Goal: Task Accomplishment & Management: Manage account settings

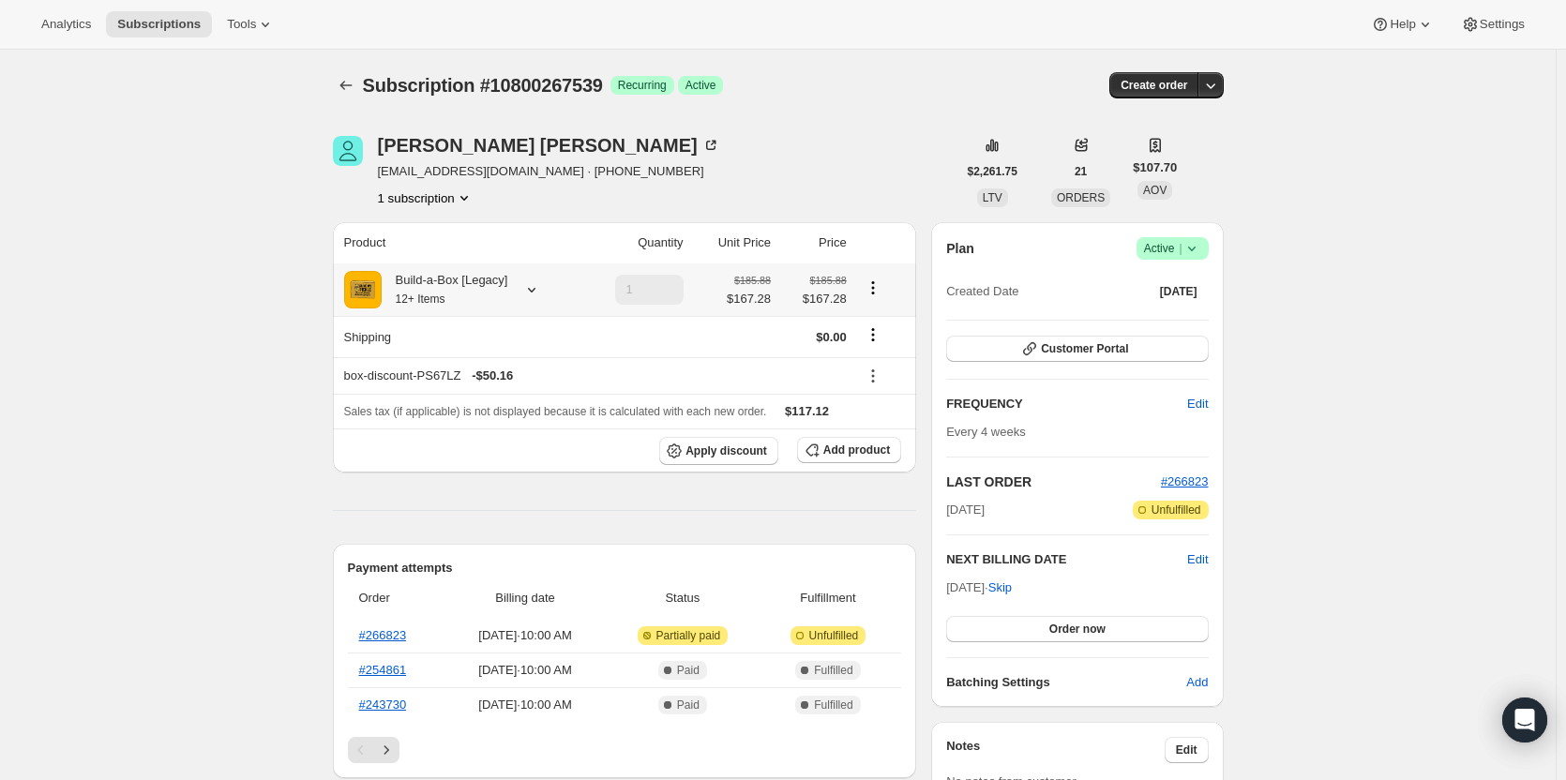
click at [530, 280] on icon at bounding box center [531, 289] width 19 height 19
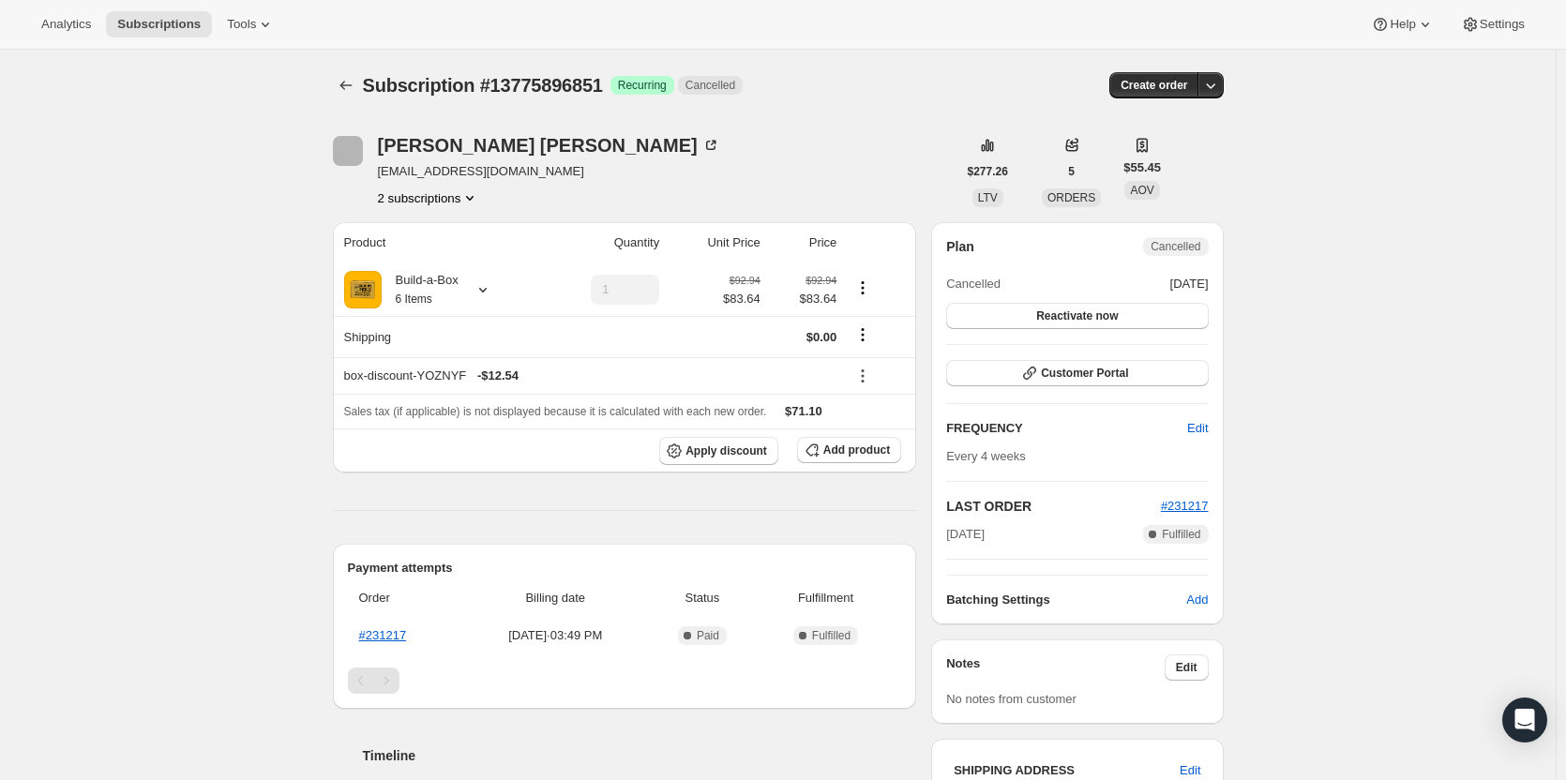
scroll to position [469, 0]
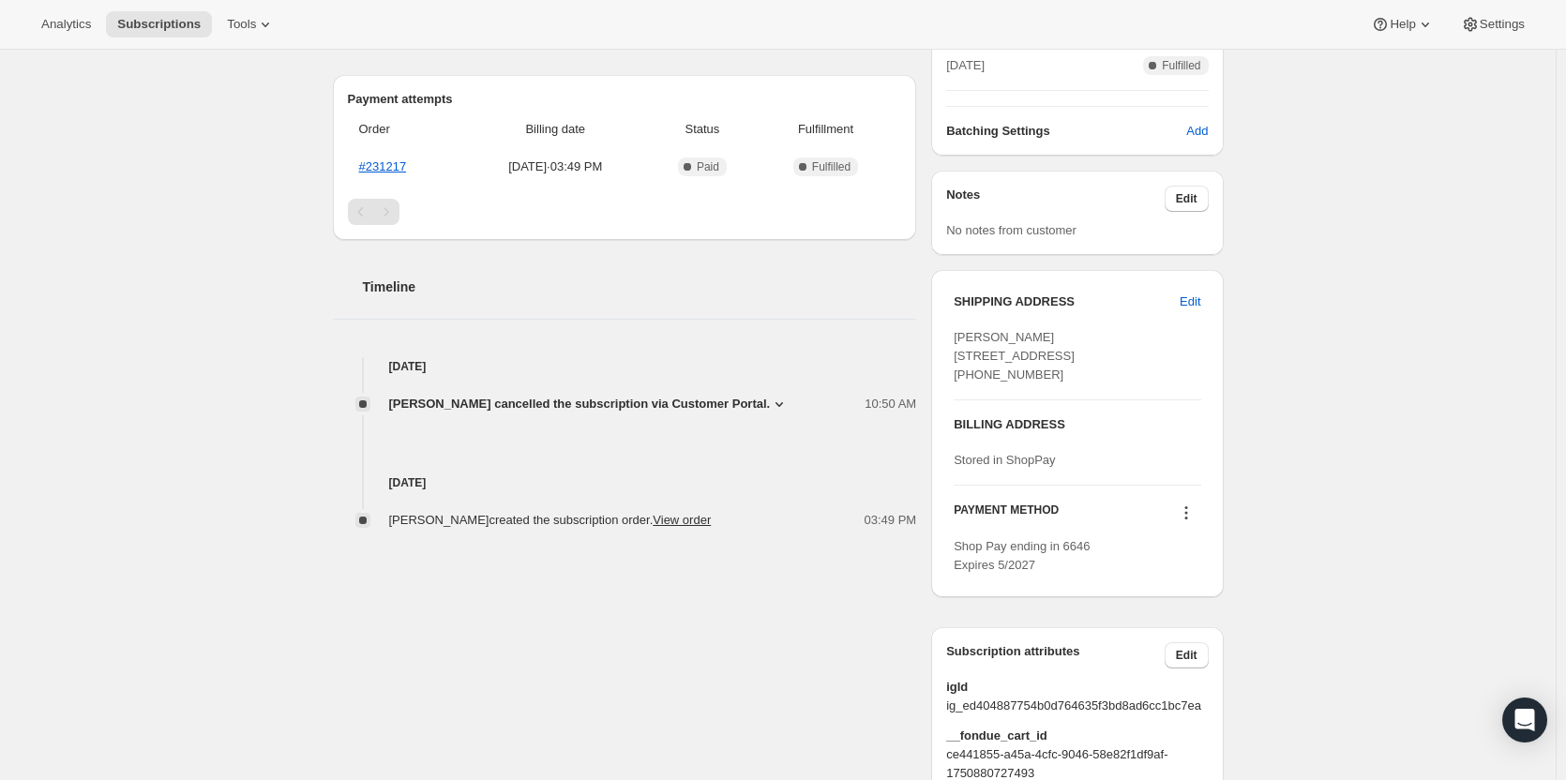
click at [1196, 522] on icon at bounding box center [1186, 513] width 19 height 19
click at [1288, 492] on div "Subscription #13775896851. This page is ready Subscription #13775896851 Success…" at bounding box center [778, 218] width 1556 height 1274
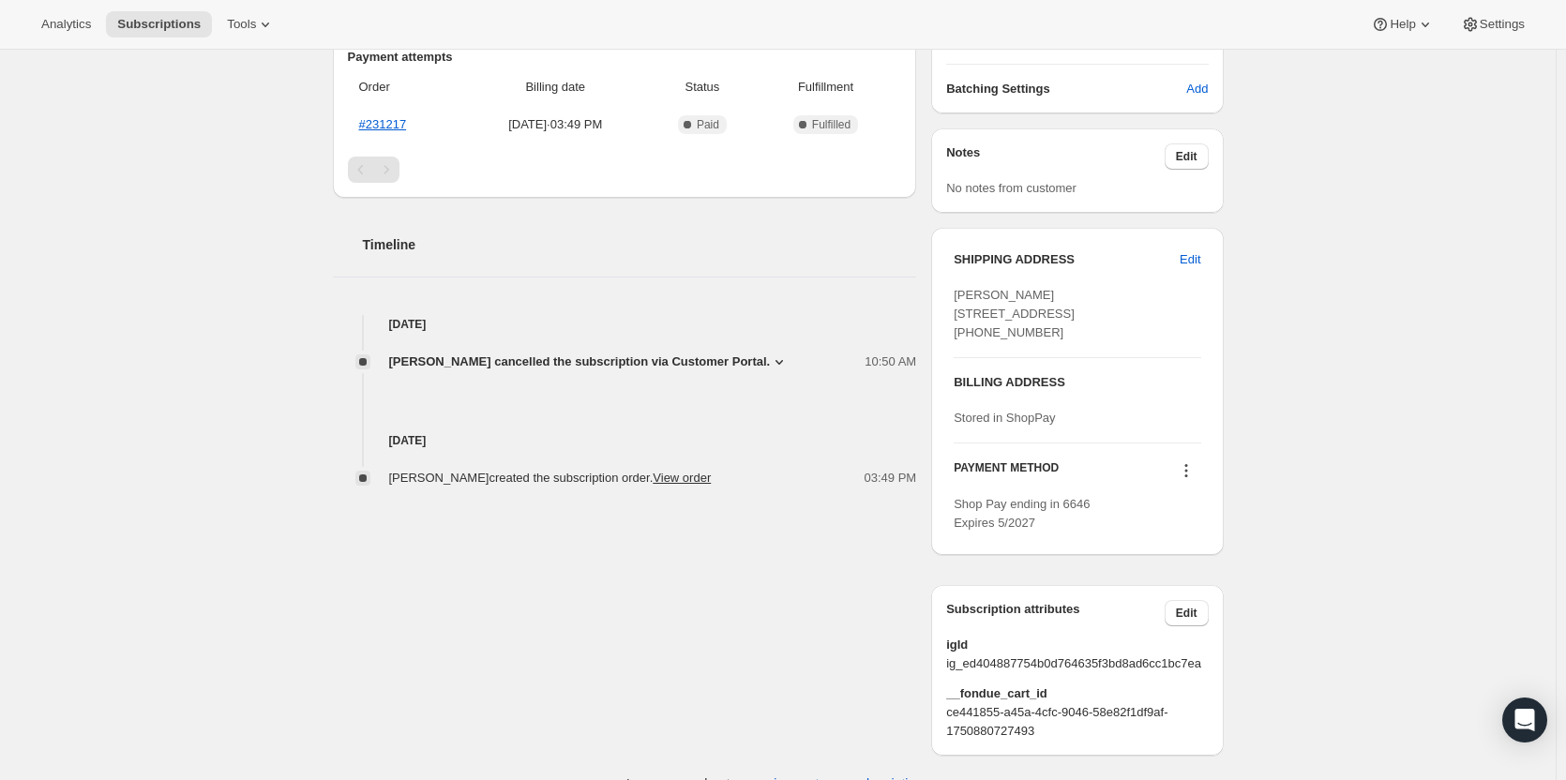
scroll to position [579, 0]
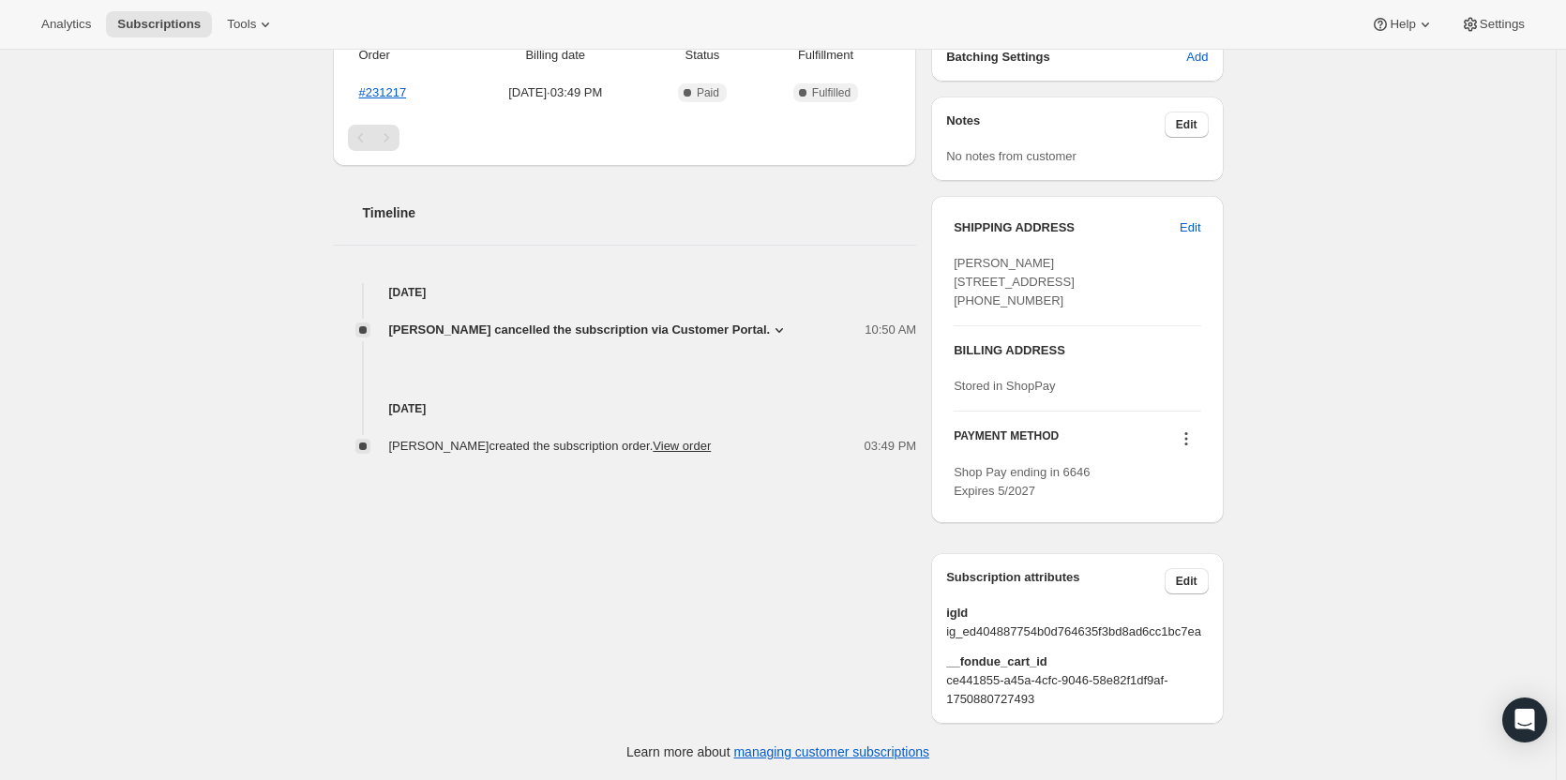
click at [1189, 448] on icon at bounding box center [1186, 439] width 19 height 19
click at [632, 562] on div "[PERSON_NAME] [EMAIL_ADDRESS][DOMAIN_NAME] 2 subscriptions $277.26 LTV 5 ORDERS…" at bounding box center [771, 143] width 906 height 1161
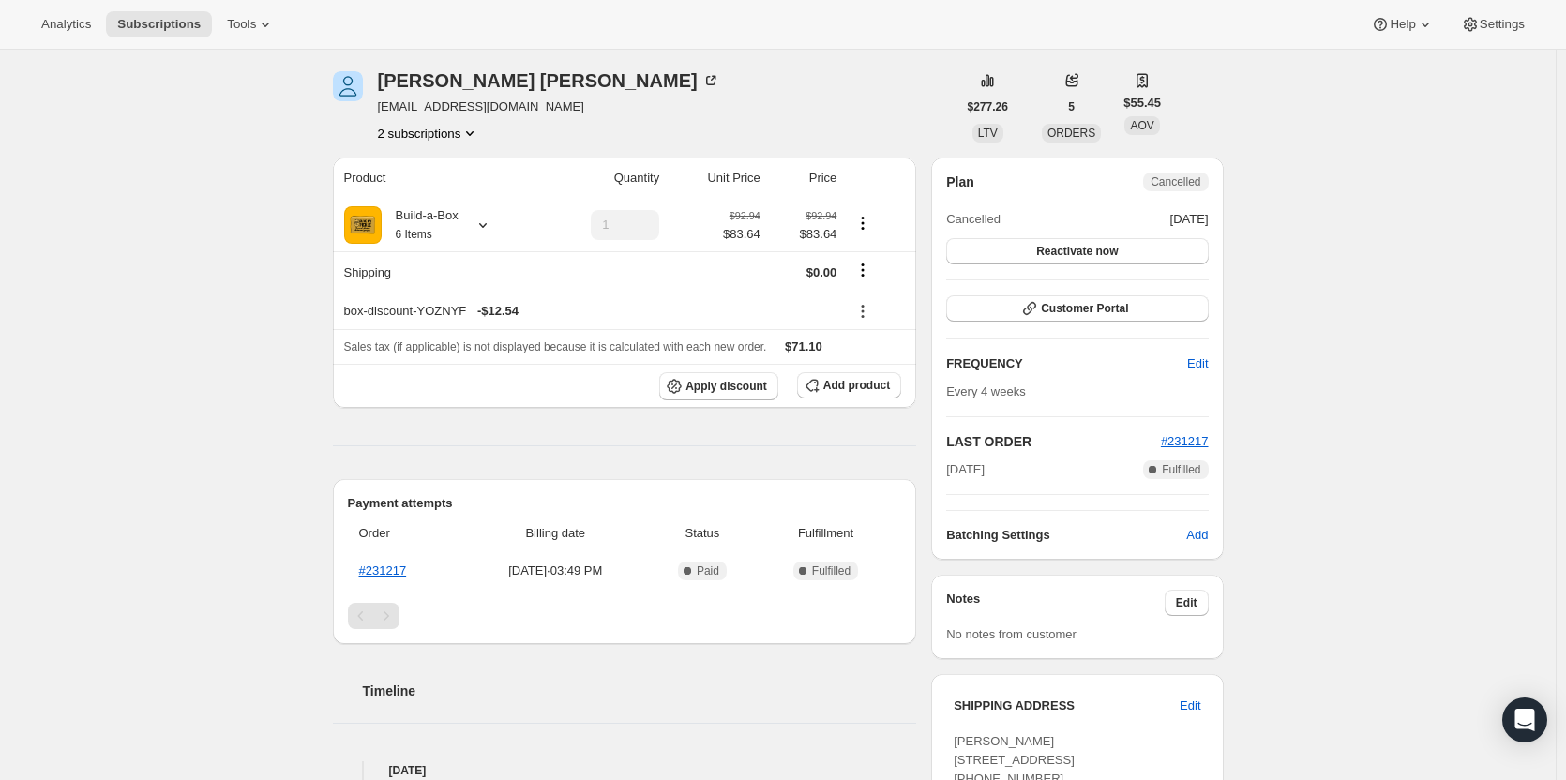
scroll to position [16, 0]
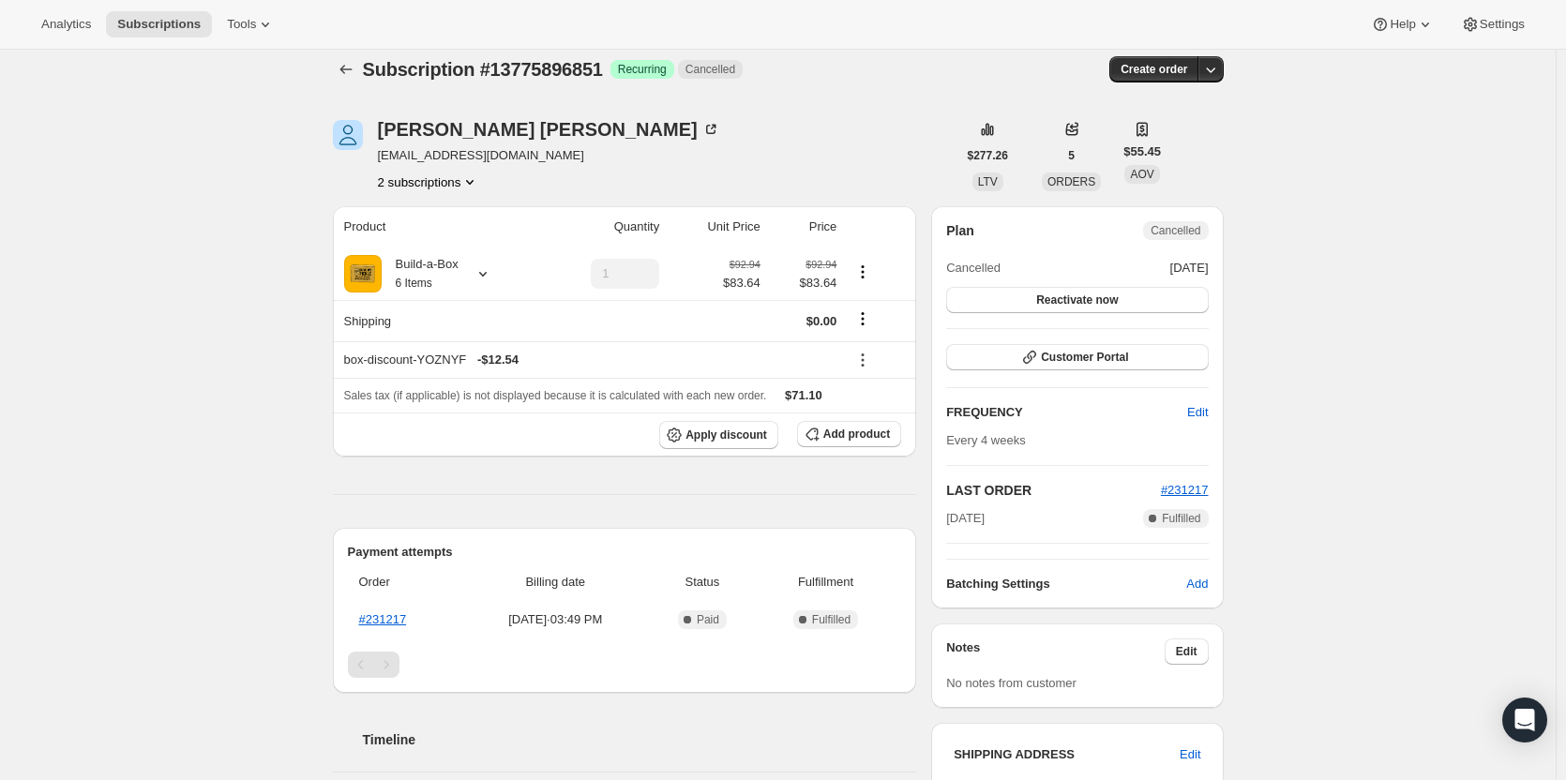
click at [451, 171] on div "[PERSON_NAME] [EMAIL_ADDRESS][DOMAIN_NAME] 2 subscriptions" at bounding box center [549, 155] width 342 height 71
click at [453, 179] on button "2 subscriptions" at bounding box center [429, 182] width 102 height 19
click at [461, 212] on span "12913246483" at bounding box center [434, 217] width 130 height 19
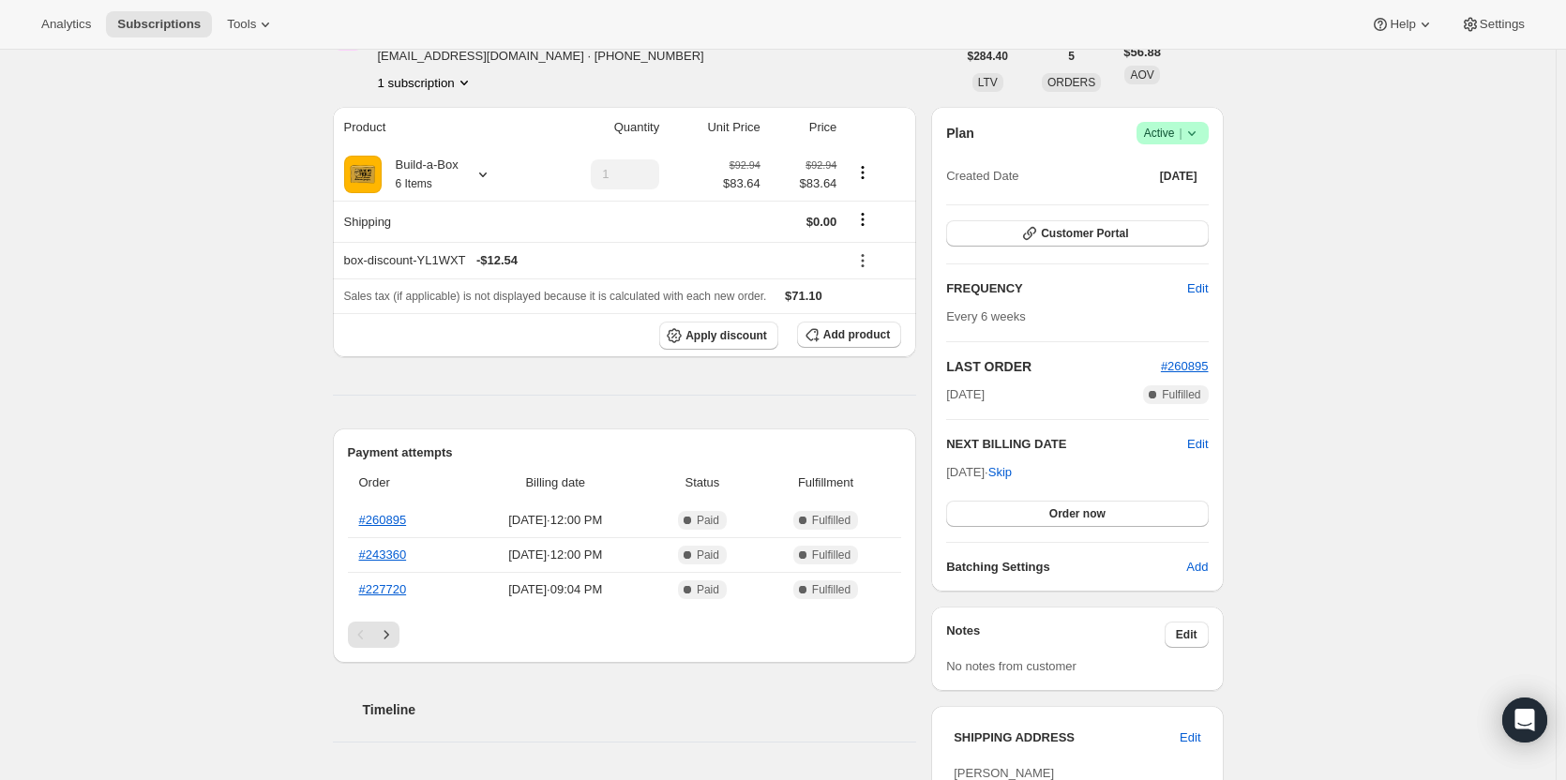
scroll to position [94, 0]
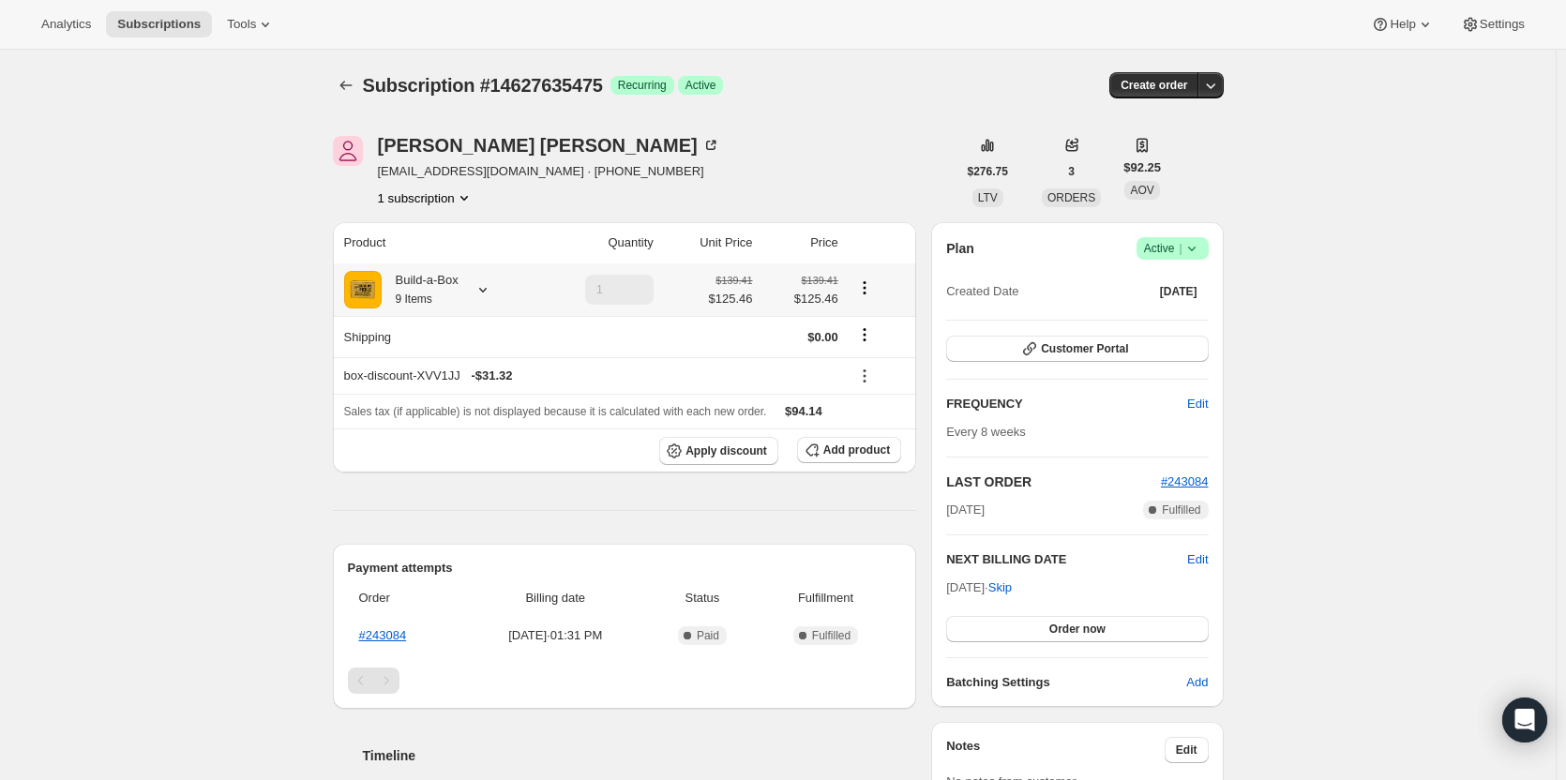
click at [483, 292] on icon at bounding box center [483, 289] width 19 height 19
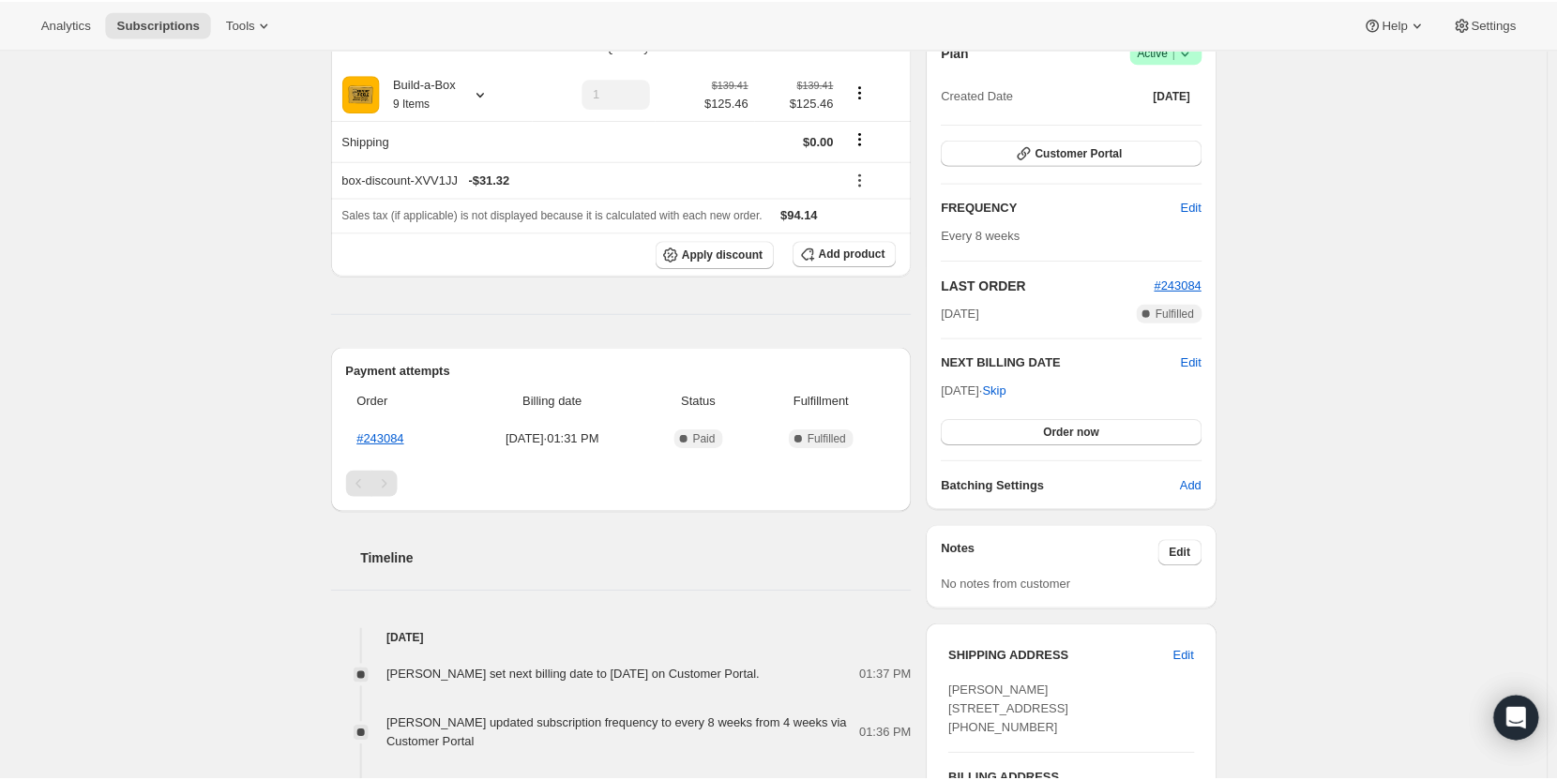
scroll to position [188, 0]
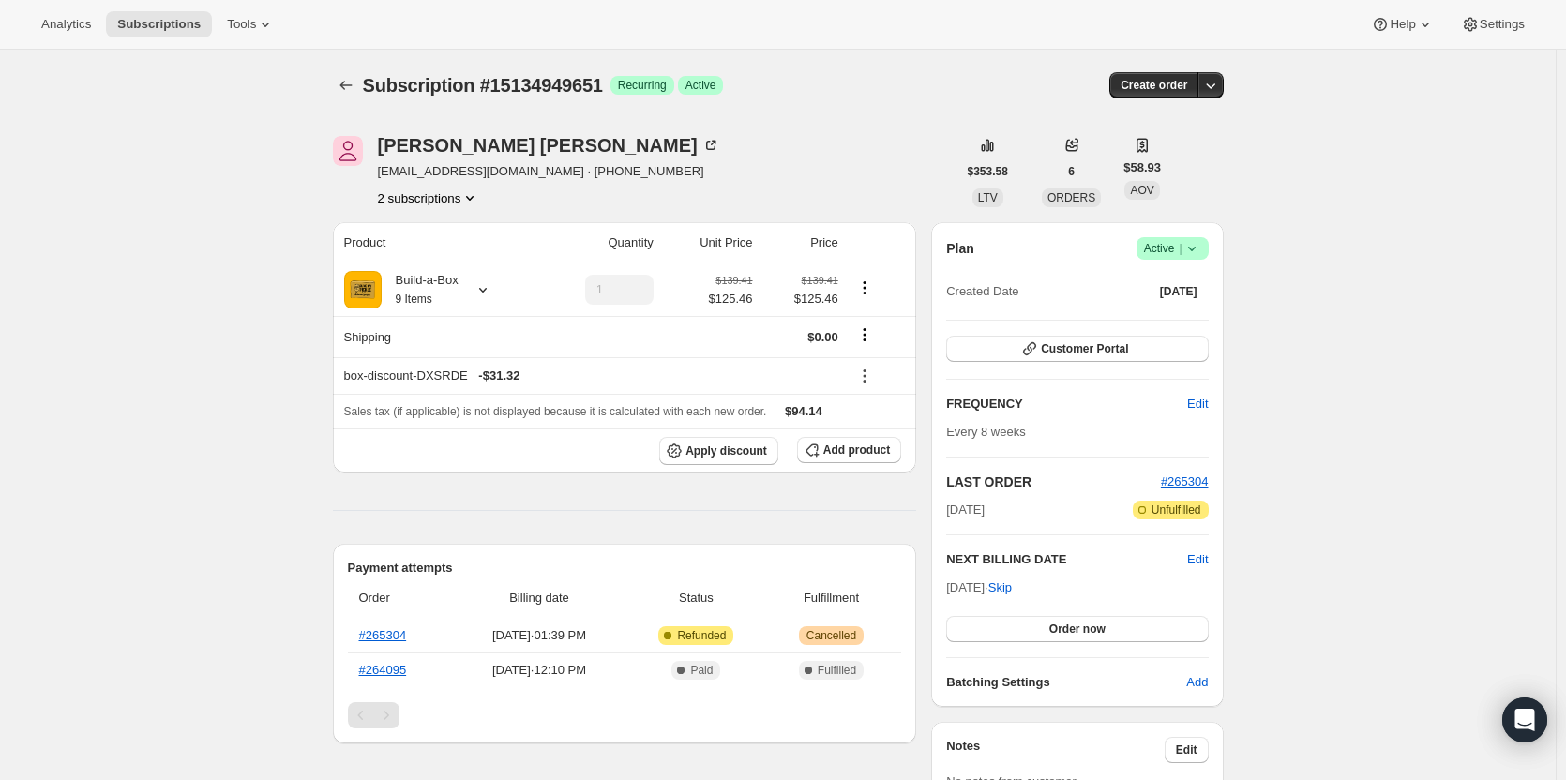
click at [443, 194] on button "2 subscriptions" at bounding box center [429, 198] width 102 height 19
click at [439, 226] on span "11269243155" at bounding box center [406, 233] width 75 height 14
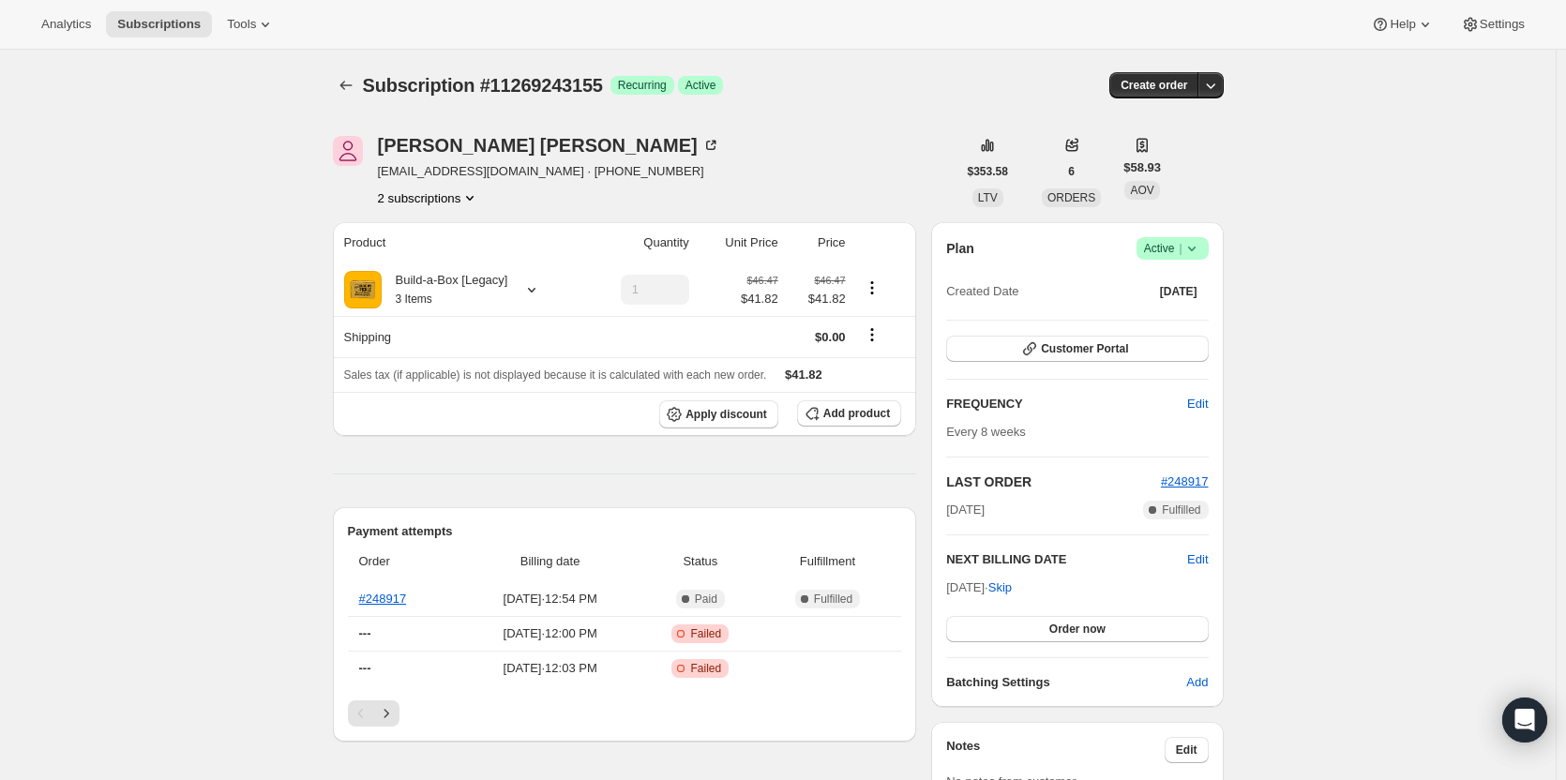
click at [428, 206] on button "2 subscriptions" at bounding box center [429, 198] width 102 height 19
click at [425, 253] on button "15134949651" at bounding box center [434, 265] width 142 height 30
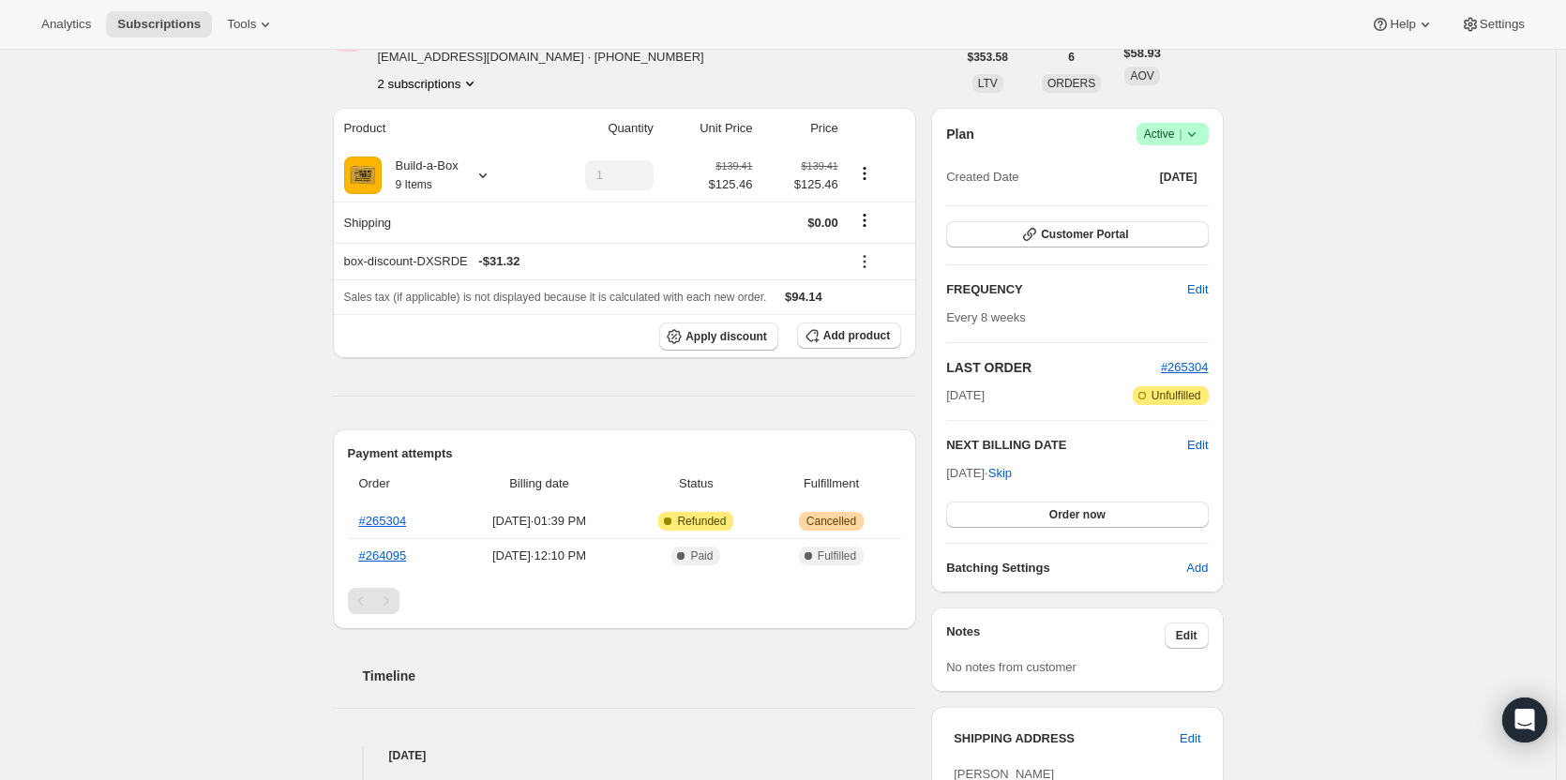
scroll to position [94, 0]
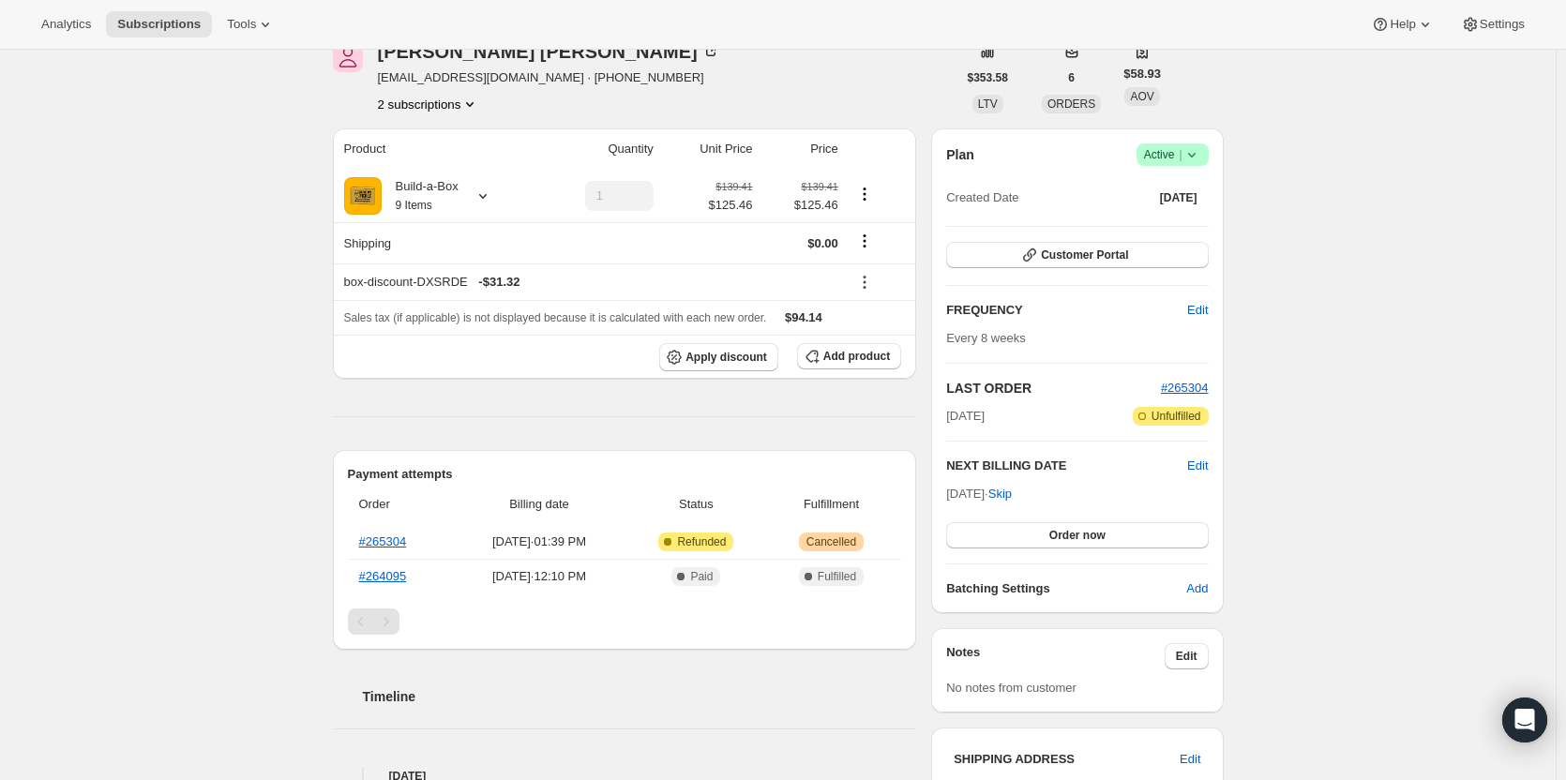
click at [1182, 158] on span "|" at bounding box center [1180, 154] width 3 height 15
click at [1169, 186] on span "Pause subscription" at bounding box center [1177, 192] width 103 height 14
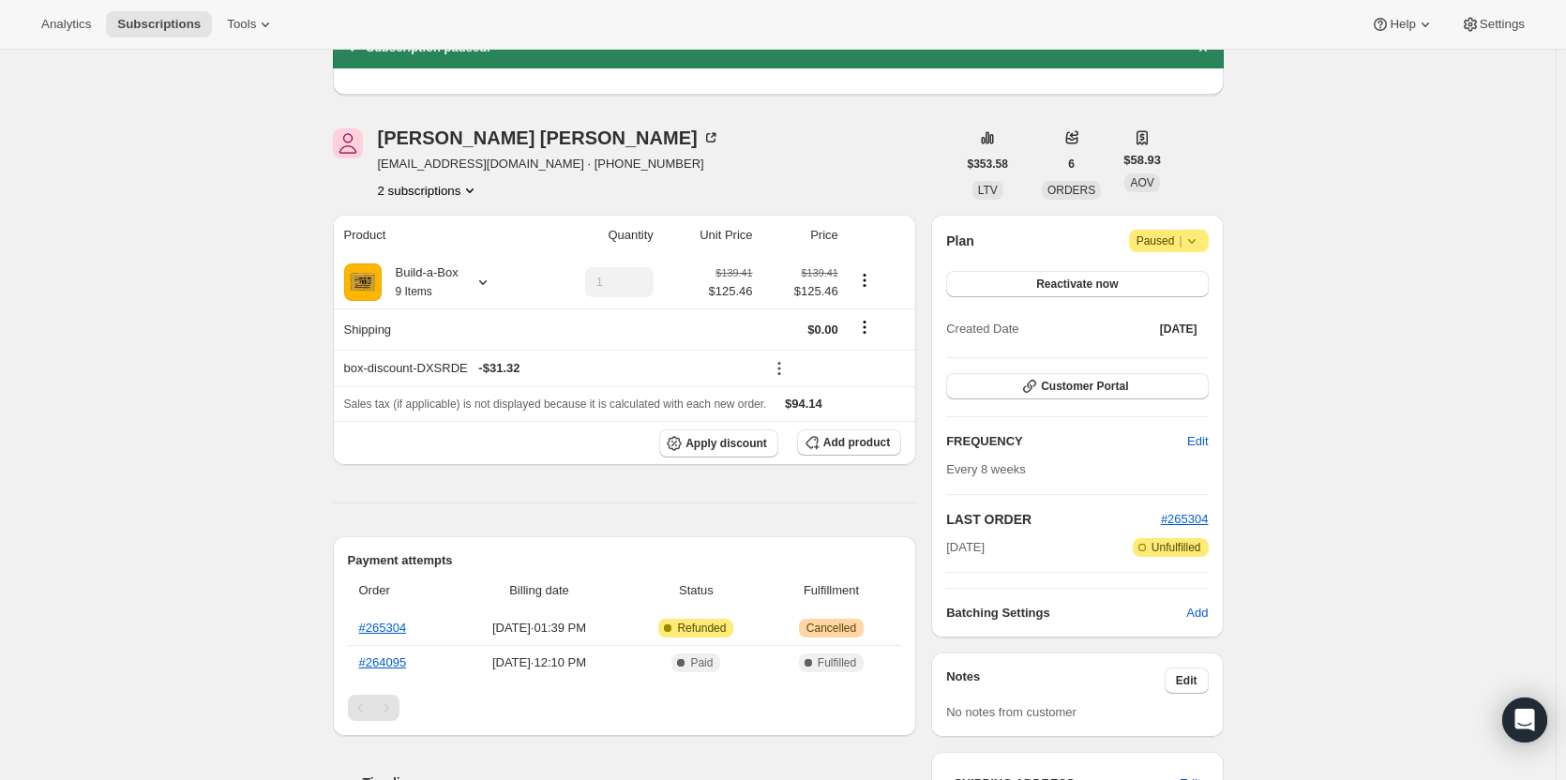
click at [425, 195] on button "2 subscriptions" at bounding box center [429, 190] width 102 height 19
click at [423, 224] on span "11269243155" at bounding box center [406, 226] width 75 height 14
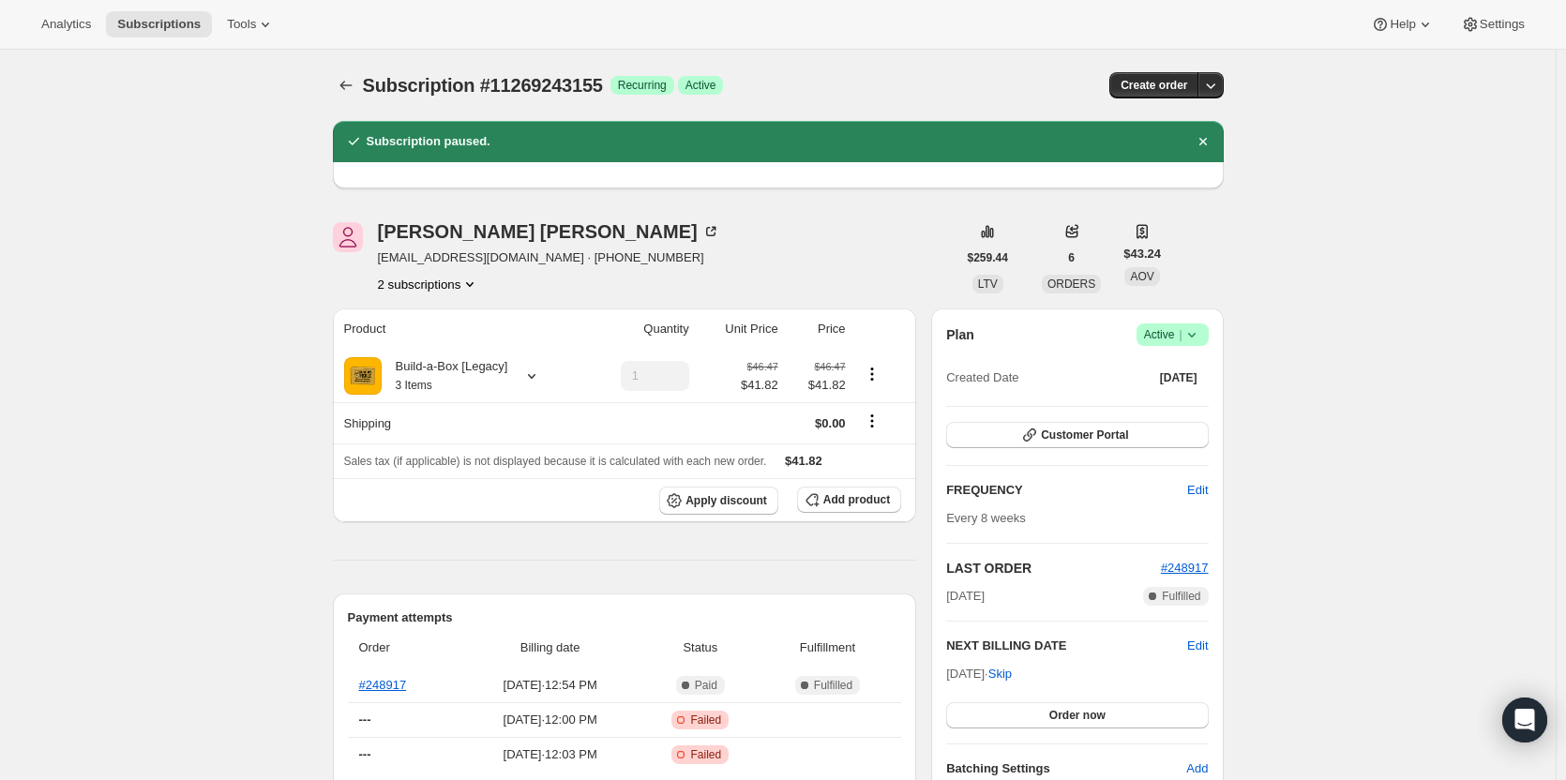
click at [1209, 326] on span "Success Active |" at bounding box center [1173, 335] width 72 height 23
click at [1194, 371] on span "Pause subscription" at bounding box center [1177, 372] width 103 height 14
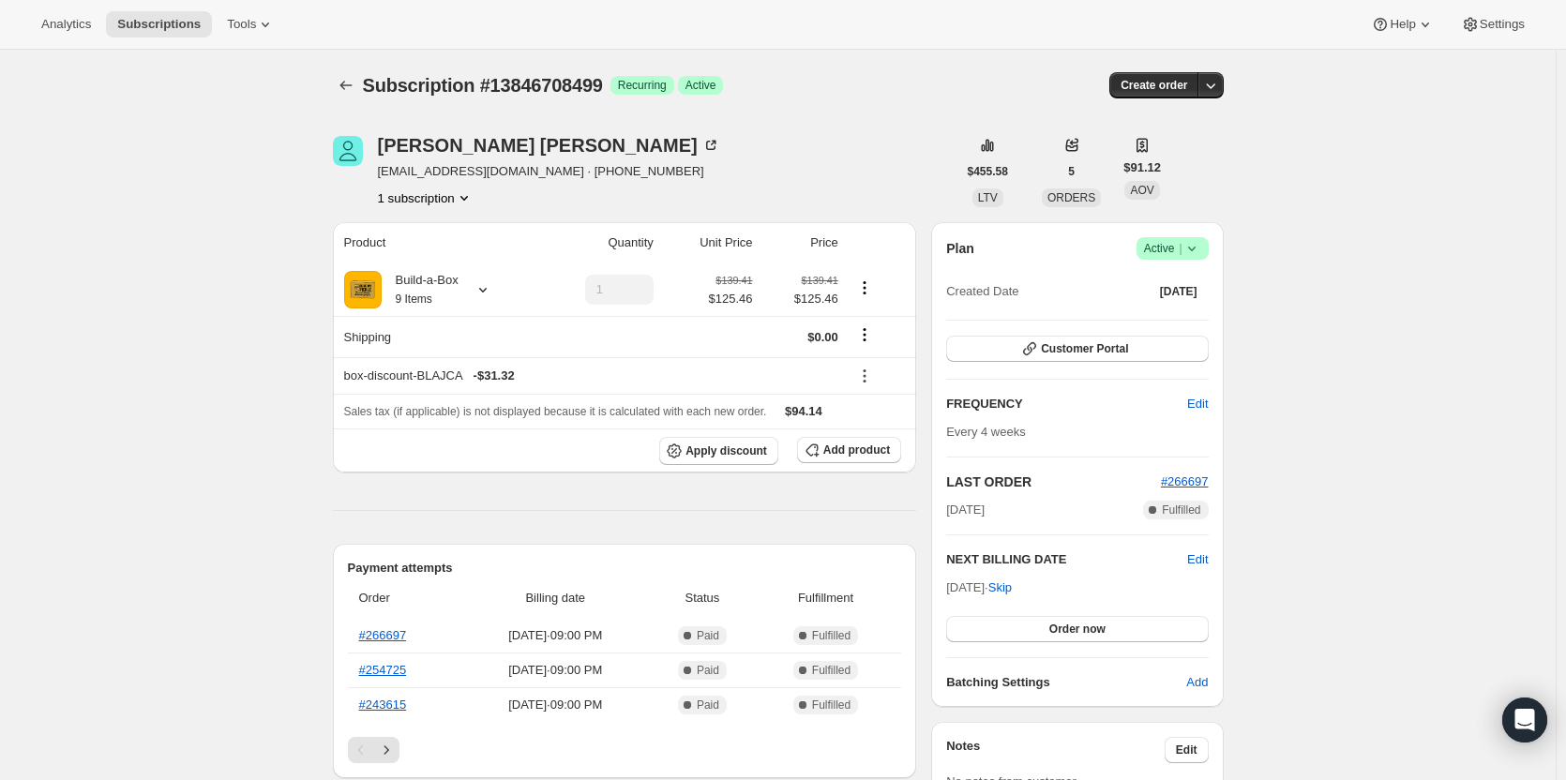
click at [1183, 251] on span "Active |" at bounding box center [1172, 248] width 57 height 19
click at [1187, 316] on span "Cancel subscription" at bounding box center [1179, 317] width 106 height 14
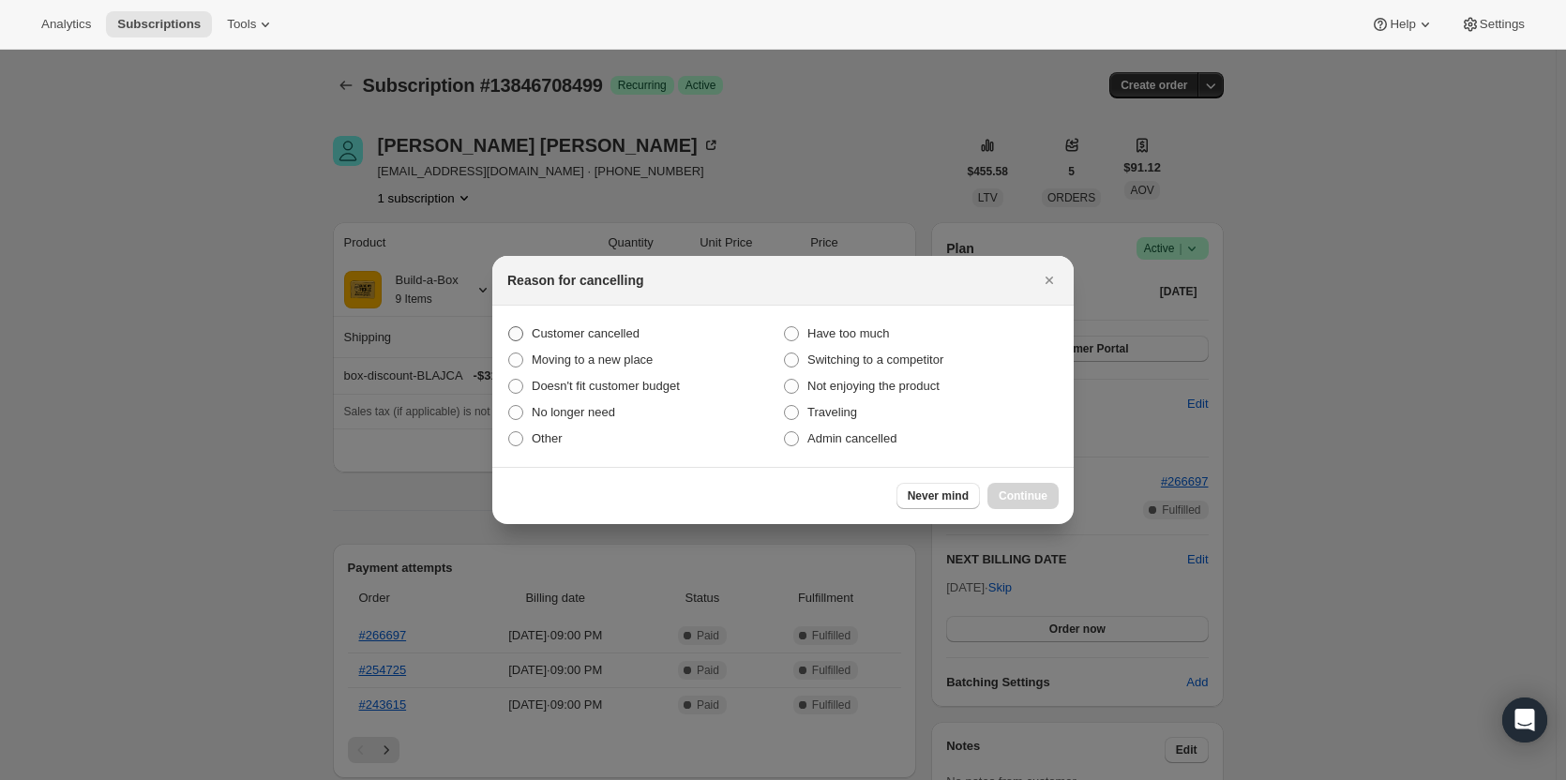
click at [564, 329] on span "Customer cancelled" at bounding box center [586, 333] width 108 height 14
click at [509, 327] on input "Customer cancelled" at bounding box center [508, 326] width 1 height 1
radio input "true"
click at [1052, 499] on button "Continue" at bounding box center [1023, 496] width 71 height 26
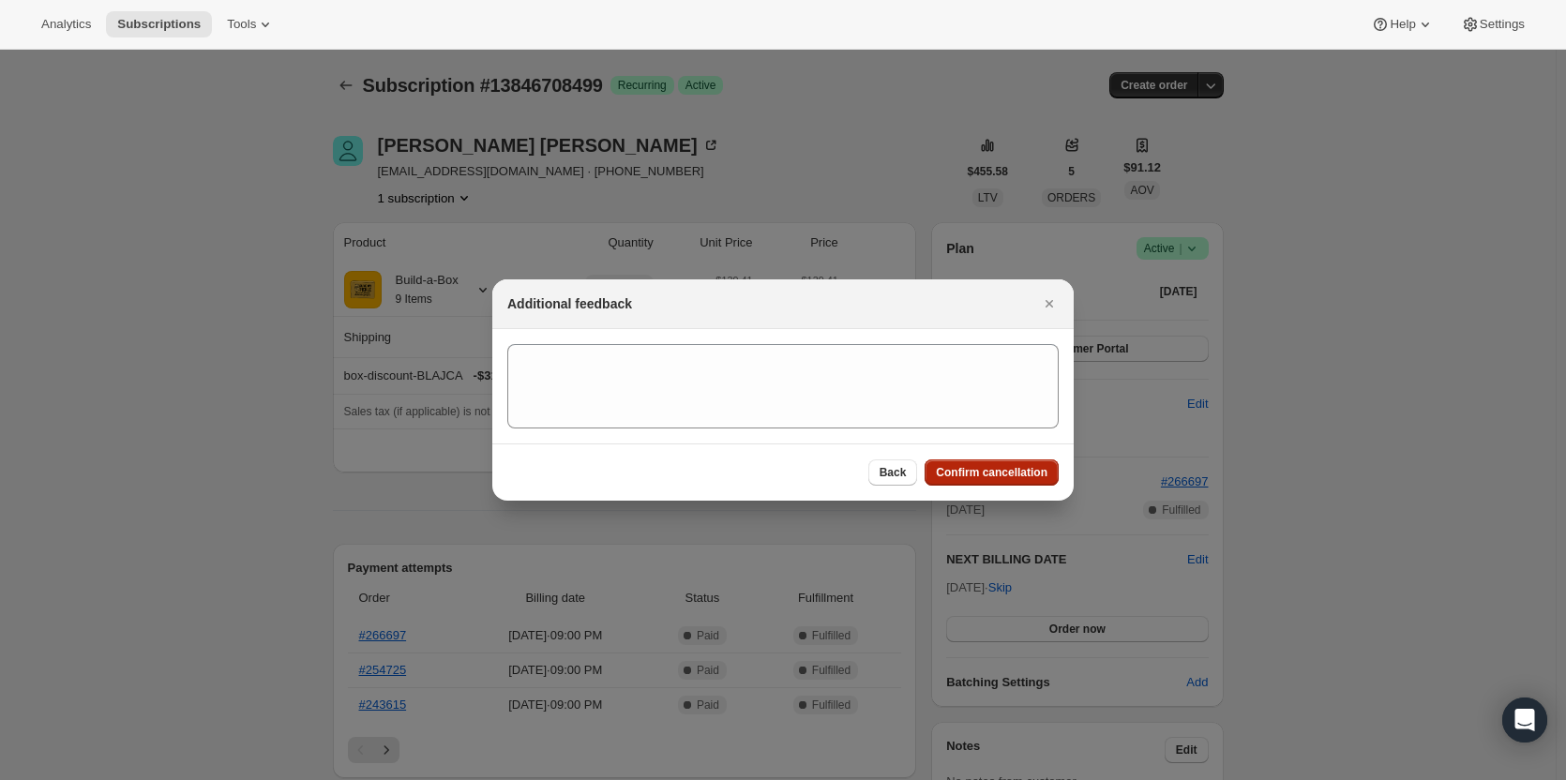
click at [1025, 473] on span "Confirm cancellation" at bounding box center [992, 472] width 112 height 15
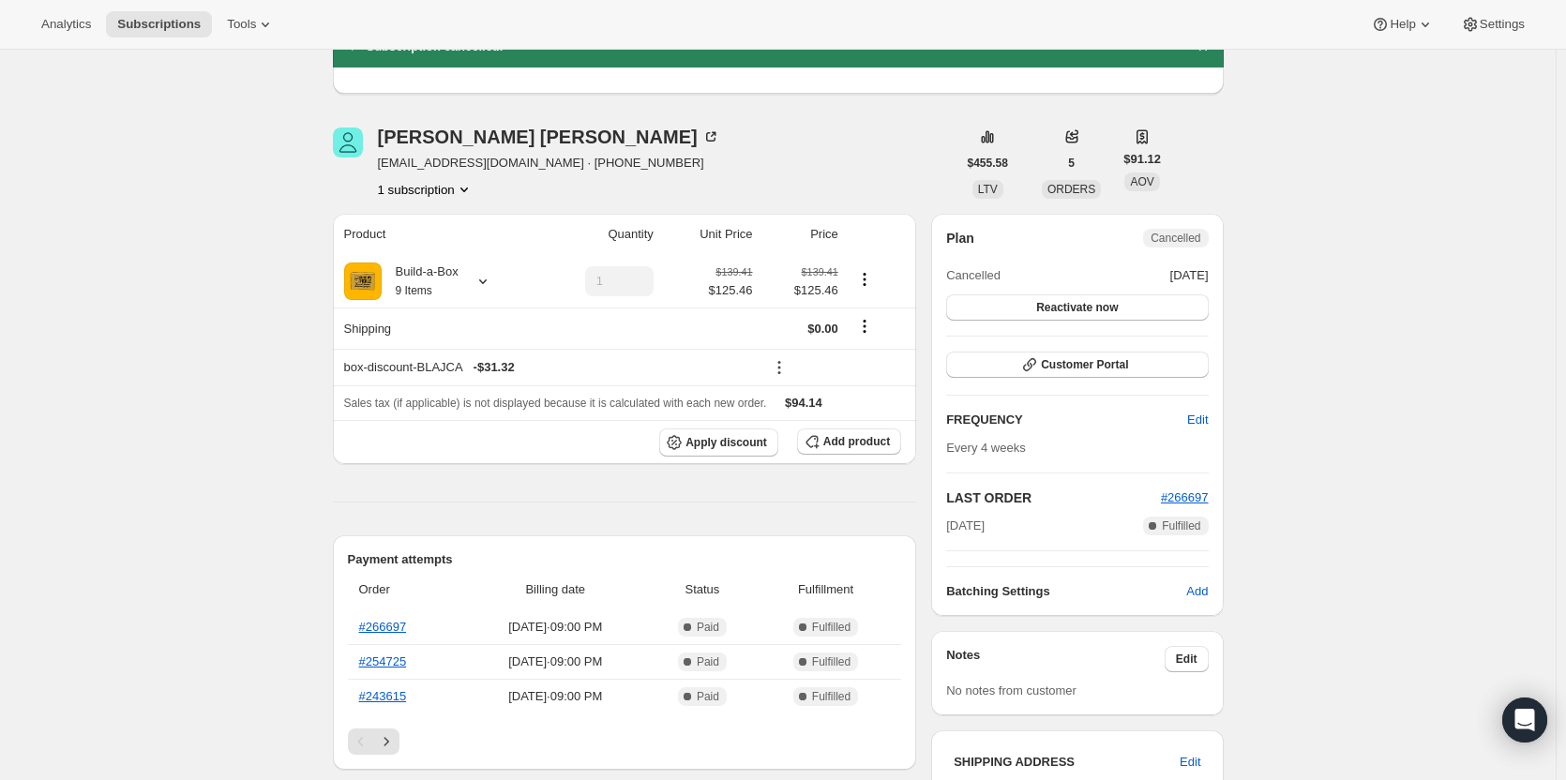
scroll to position [94, 0]
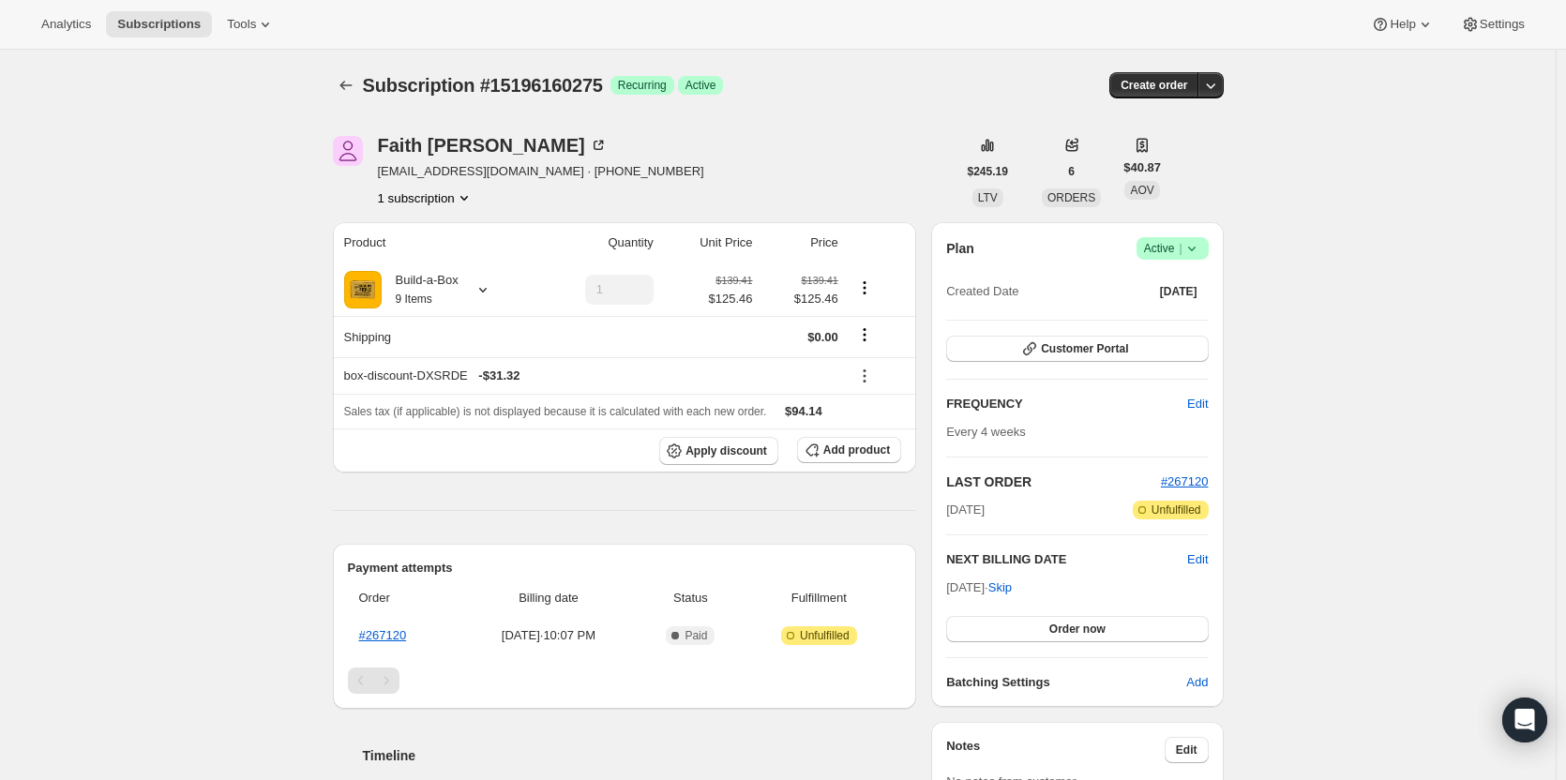
click at [1163, 250] on span "Active |" at bounding box center [1172, 248] width 57 height 19
click at [1153, 319] on span "Cancel subscription" at bounding box center [1179, 317] width 106 height 14
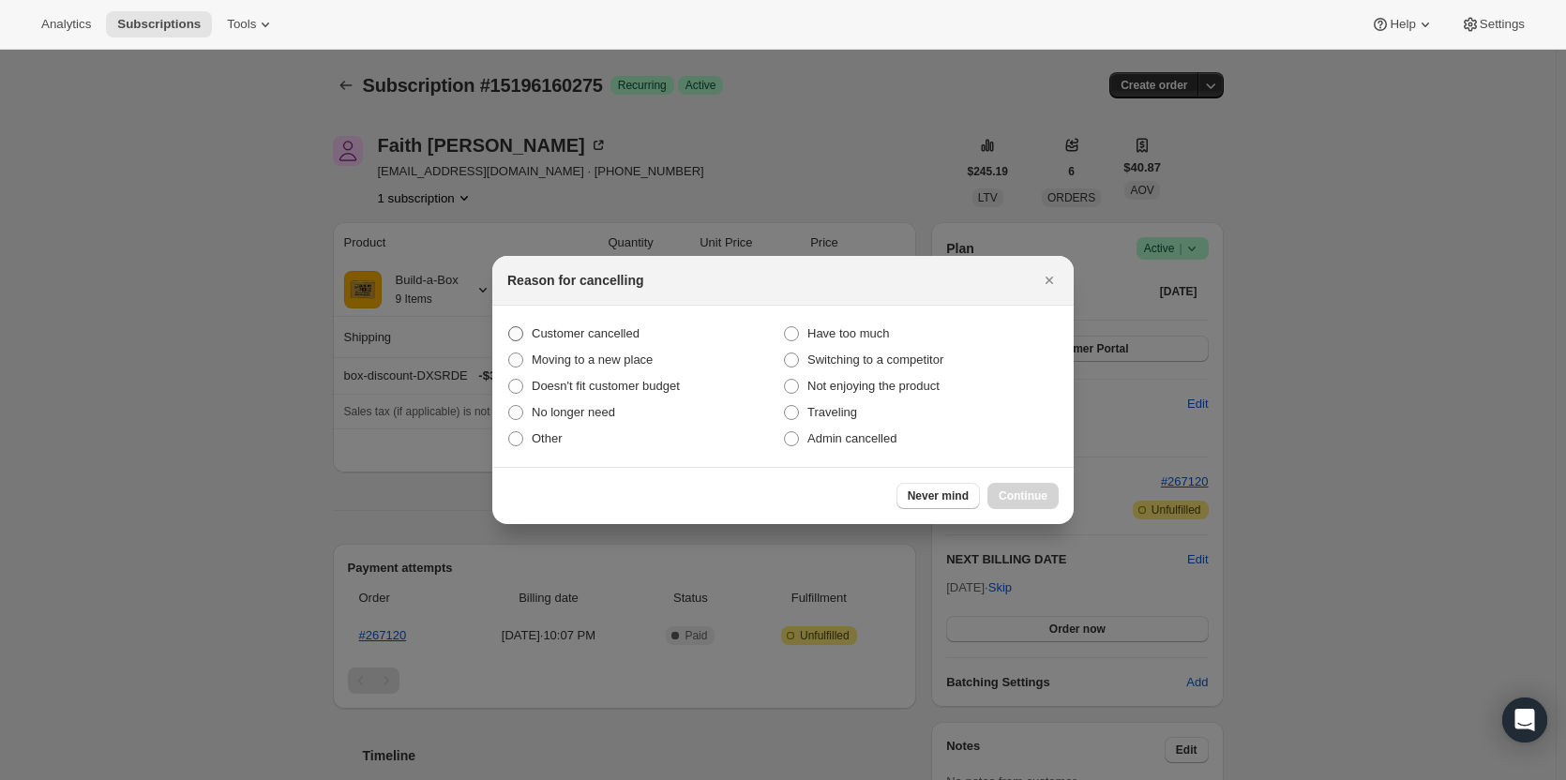
click at [555, 337] on span "Customer cancelled" at bounding box center [586, 333] width 108 height 14
click at [509, 327] on input "Customer cancelled" at bounding box center [508, 326] width 1 height 1
radio input "true"
click at [1017, 498] on span "Continue" at bounding box center [1023, 496] width 49 height 15
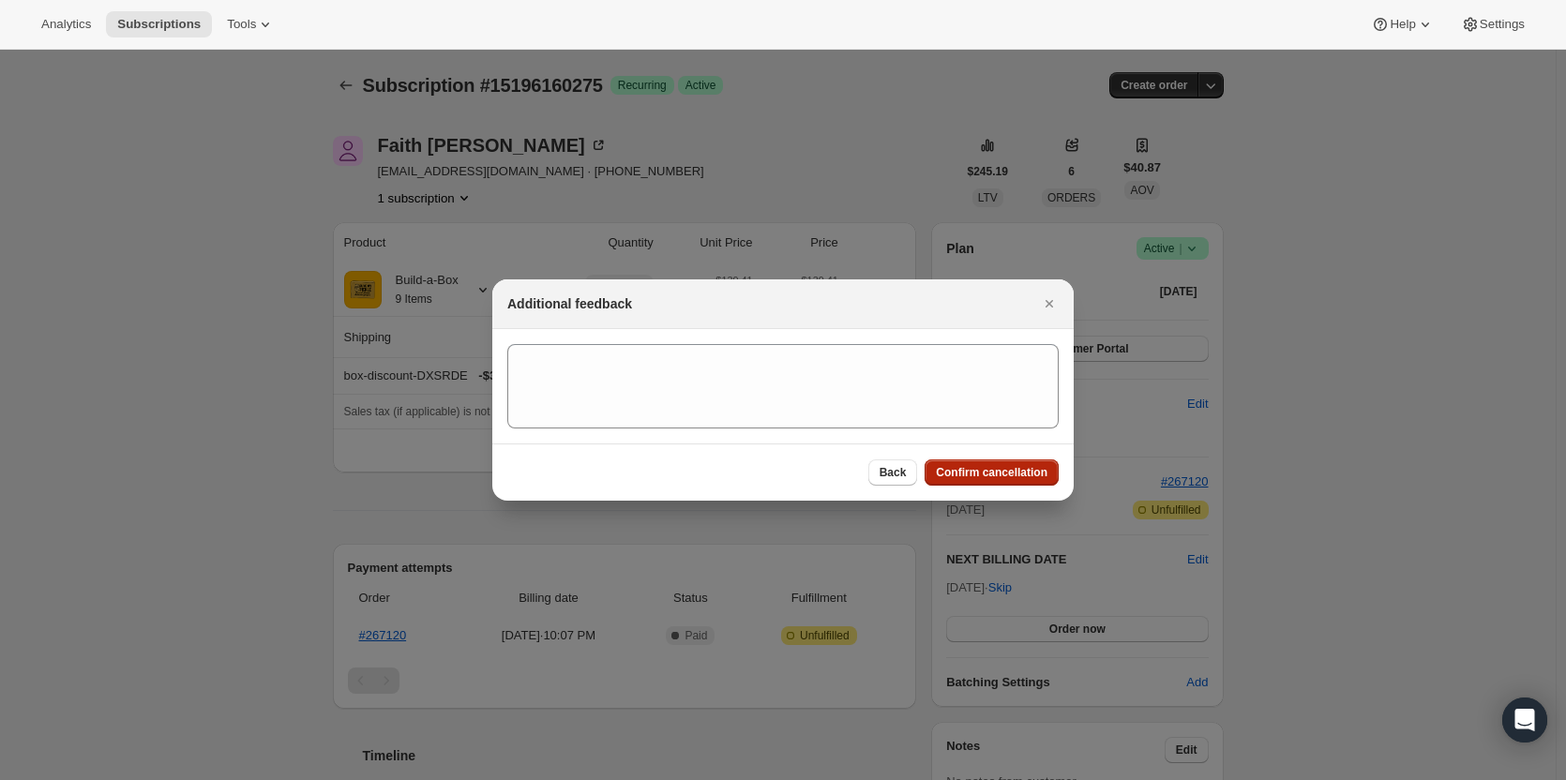
click at [1008, 476] on span "Confirm cancellation" at bounding box center [992, 472] width 112 height 15
